Goal: Information Seeking & Learning: Compare options

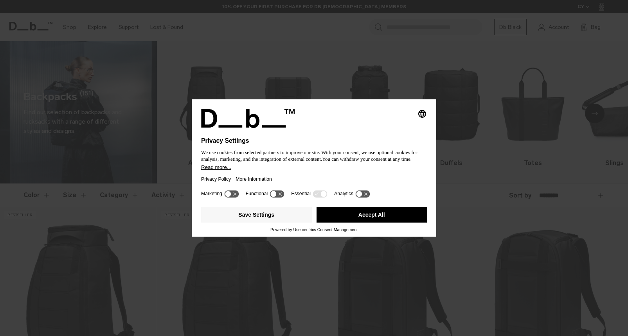
click at [365, 220] on button "Accept All" at bounding box center [371, 215] width 111 height 16
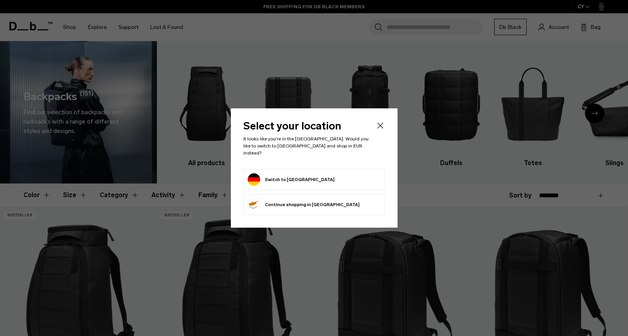
click at [379, 128] on icon "Close" at bounding box center [380, 125] width 6 height 6
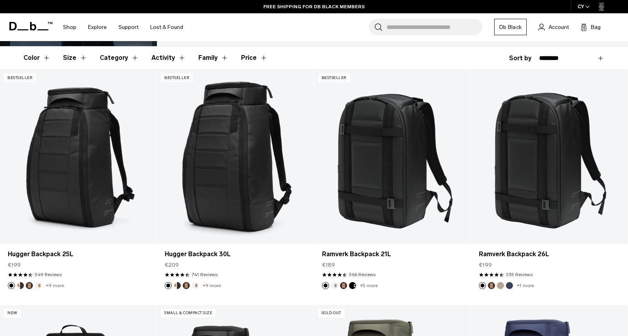
scroll to position [138, 0]
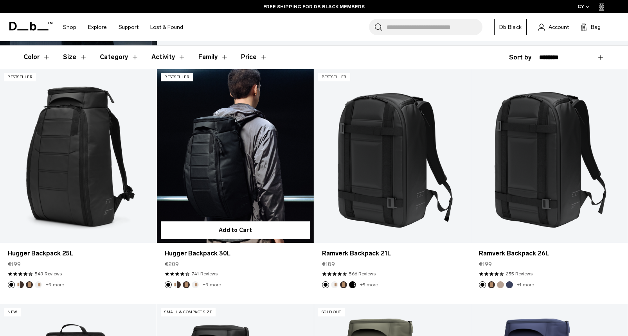
click at [254, 195] on link "Hugger Backpack 30L" at bounding box center [235, 156] width 156 height 174
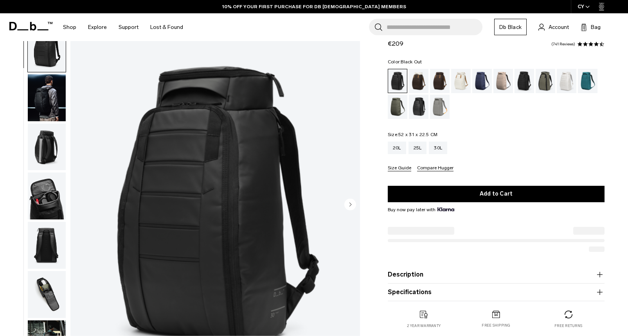
click at [254, 195] on img "1 / 11" at bounding box center [214, 205] width 289 height 361
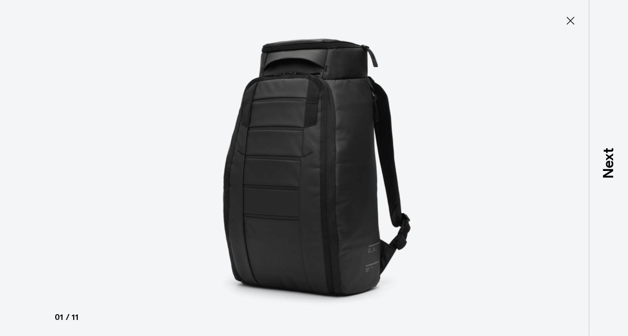
type button "Close"
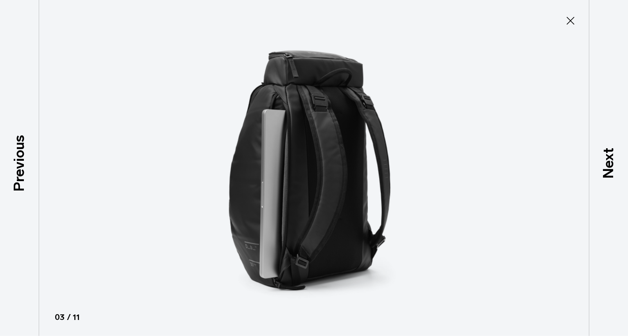
scroll to position [99, 0]
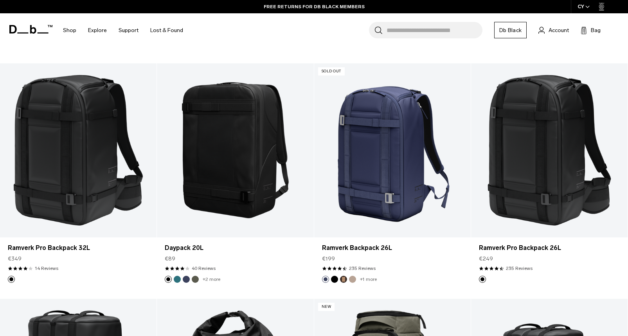
scroll to position [850, 0]
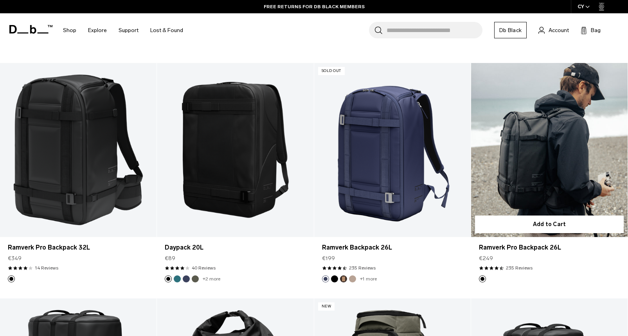
click at [557, 146] on link "Ramverk Pro Backpack 26L" at bounding box center [549, 150] width 156 height 174
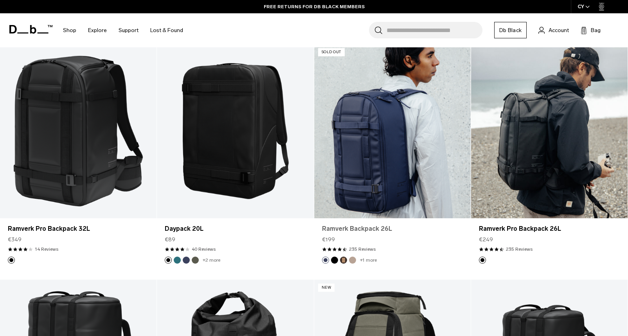
scroll to position [872, 0]
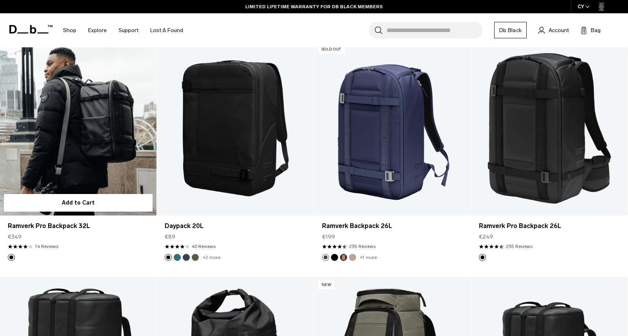
click at [67, 139] on link "Ramverk Pro Backpack 32L" at bounding box center [78, 128] width 156 height 174
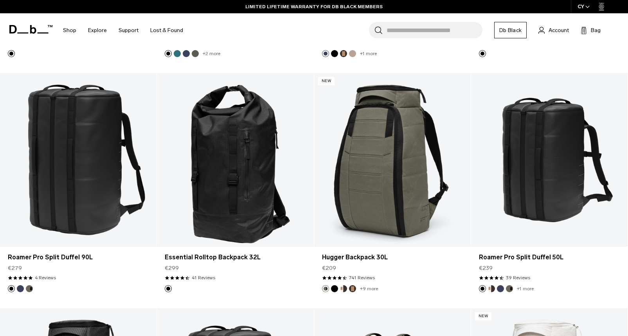
scroll to position [1090, 0]
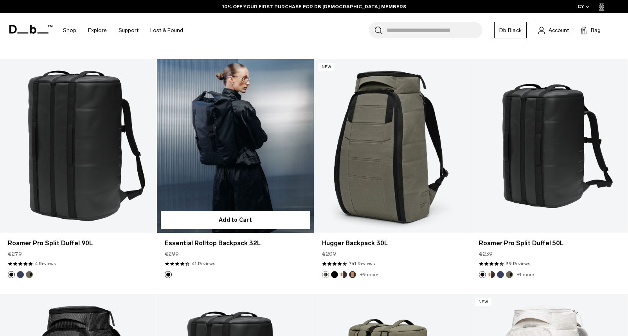
click at [241, 144] on link "Essential Rolltop Backpack 32L" at bounding box center [235, 146] width 156 height 174
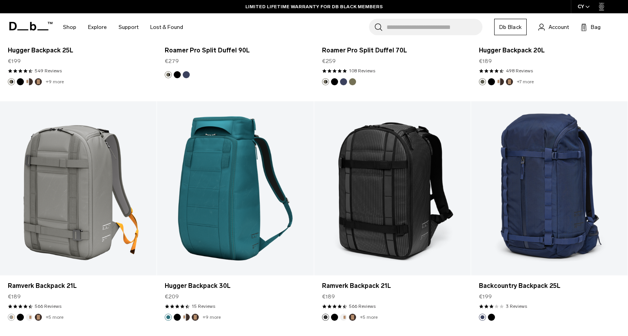
scroll to position [2222, 0]
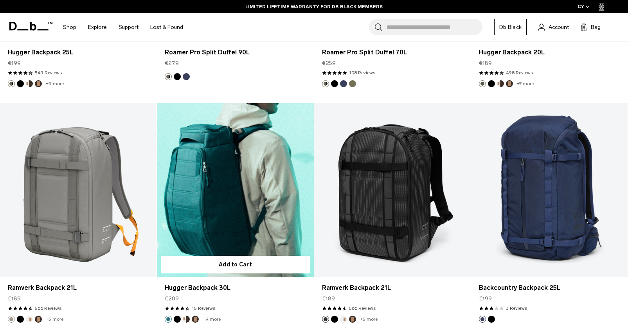
click at [208, 212] on link "Hugger Backpack 30L" at bounding box center [235, 190] width 156 height 174
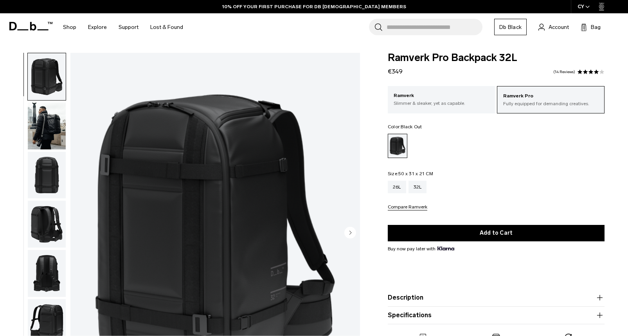
click at [296, 185] on img "1 / 10" at bounding box center [214, 233] width 289 height 361
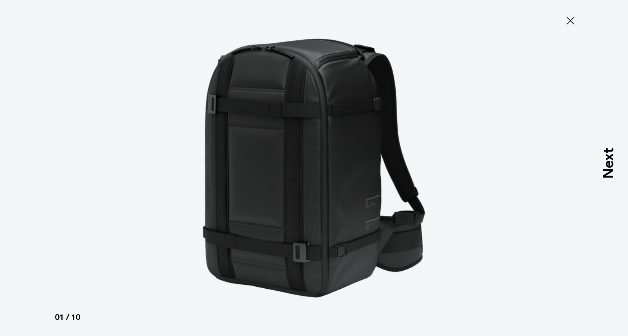
type button "Close"
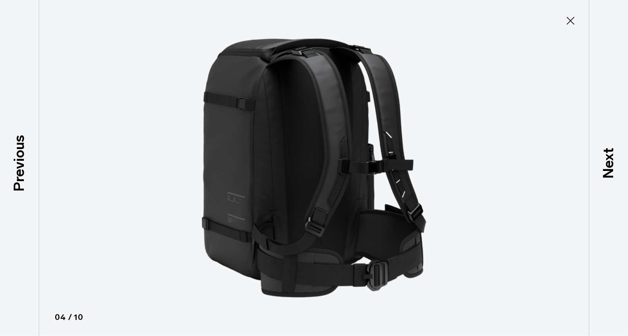
scroll to position [129, 0]
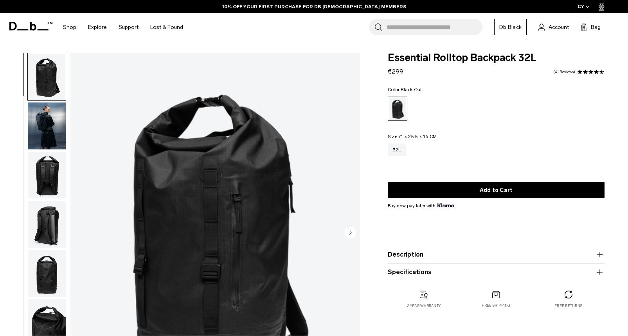
click at [256, 257] on img "1 / 10" at bounding box center [214, 233] width 289 height 361
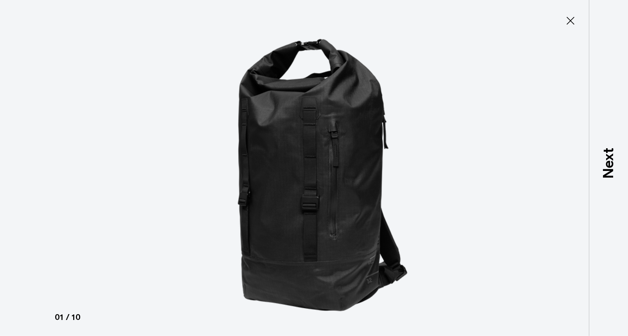
type button "Close"
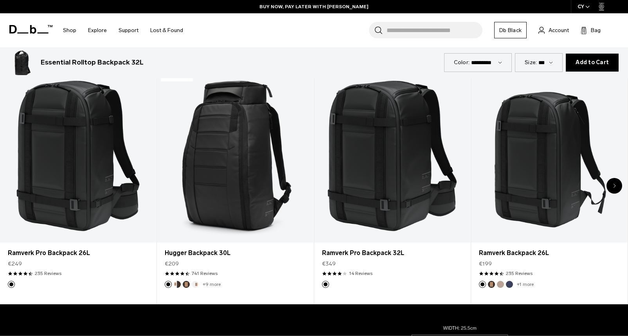
scroll to position [415, 0]
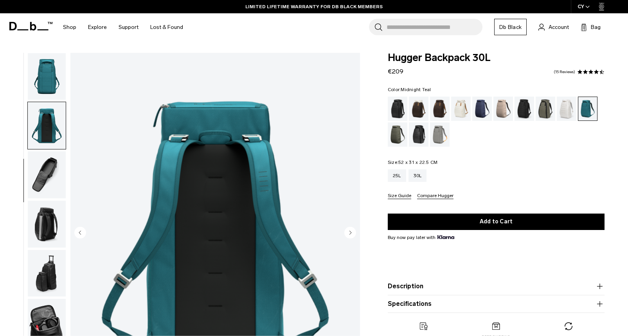
scroll to position [129, 0]
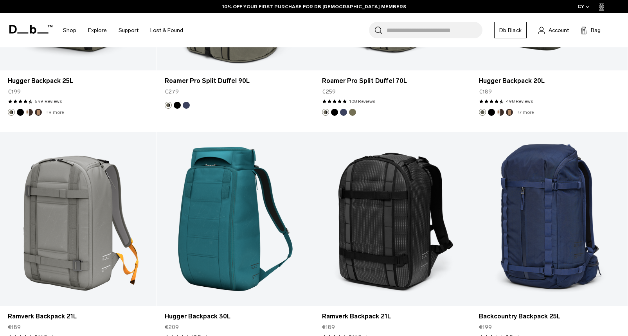
scroll to position [2193, 0]
